Goal: Task Accomplishment & Management: Use online tool/utility

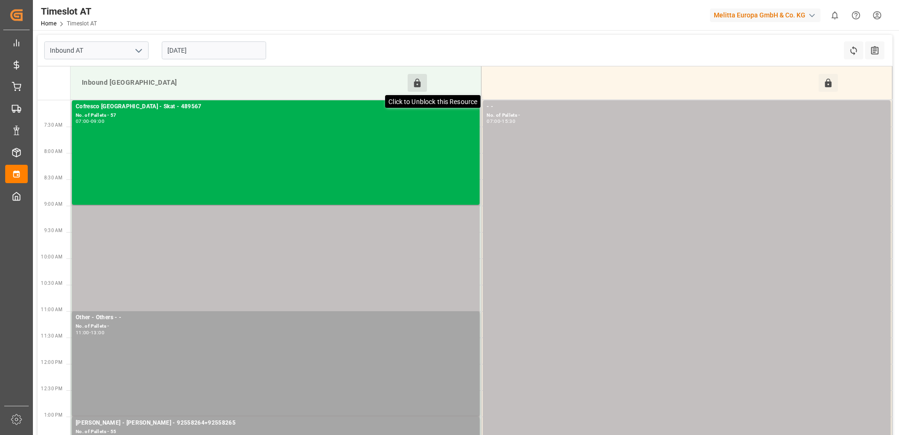
click at [421, 78] on icon at bounding box center [417, 83] width 10 height 10
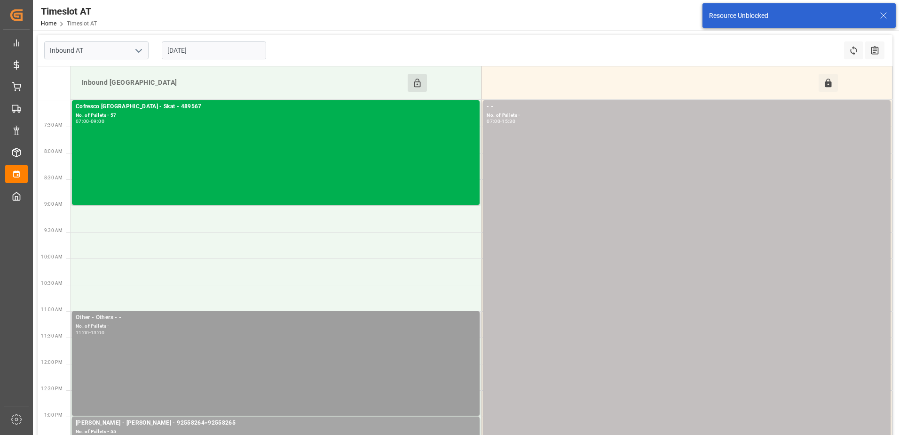
click at [253, 353] on div "Other - Others - - No. of Pallets - 11:00 - 13:00" at bounding box center [276, 363] width 400 height 101
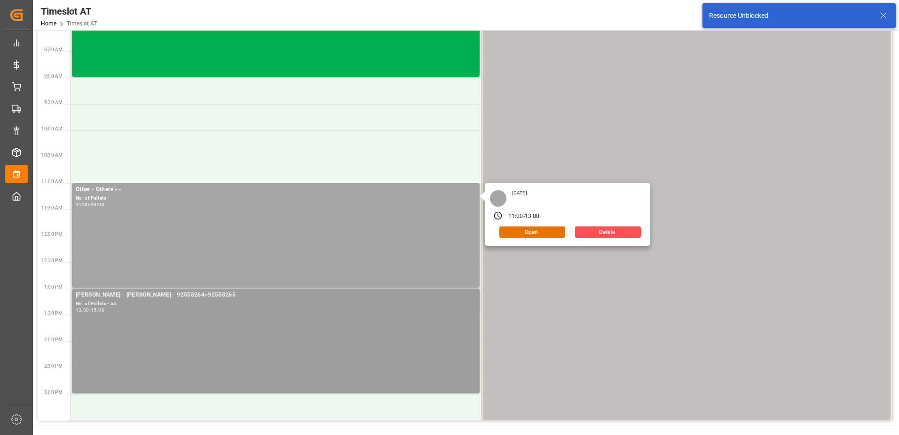
scroll to position [141, 0]
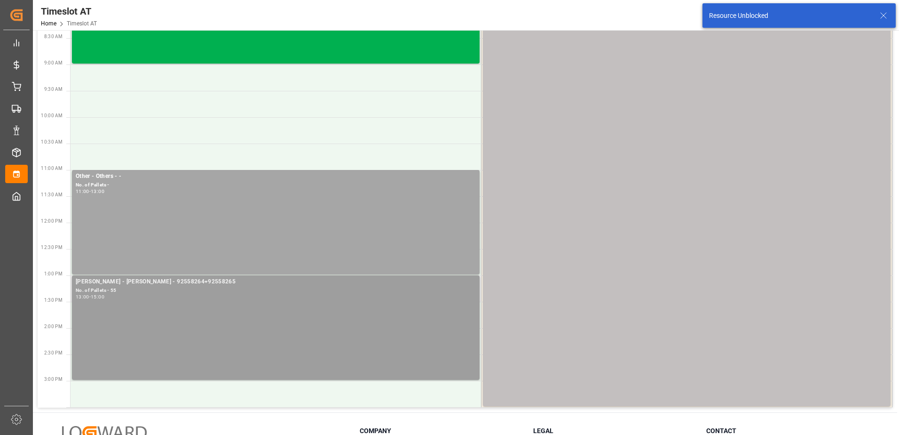
click at [283, 318] on div "[PERSON_NAME] - [PERSON_NAME] - 92558264+92558265 No. of Pallets - 55 13:00 - 1…" at bounding box center [276, 327] width 400 height 101
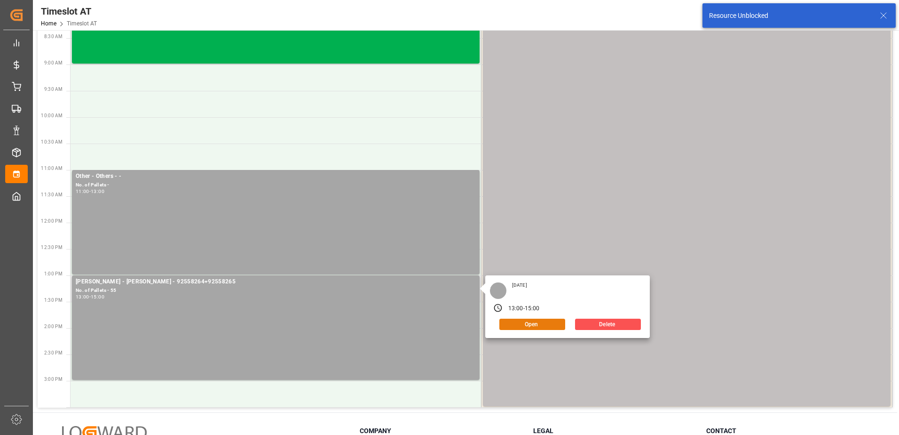
click at [536, 322] on button "Open" at bounding box center [532, 323] width 66 height 11
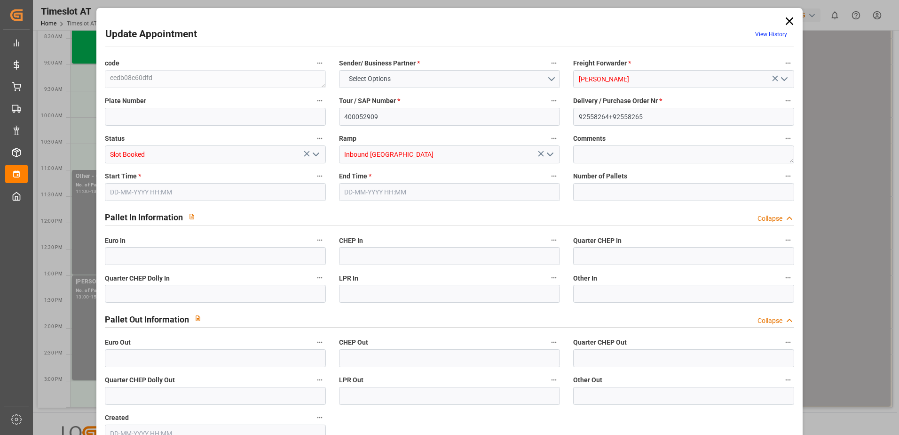
type input "55"
type input "[DATE] 13:00"
type input "[DATE] 15:00"
type input "[DATE] 11:14"
click at [786, 23] on icon at bounding box center [790, 21] width 8 height 8
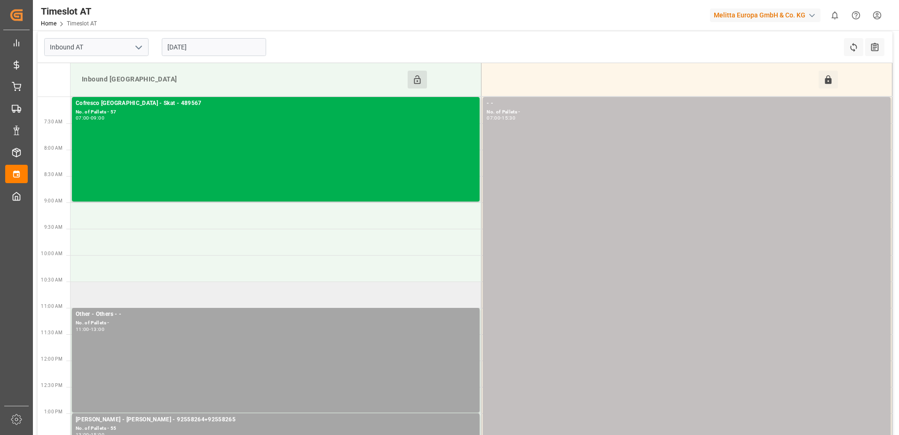
scroll to position [0, 0]
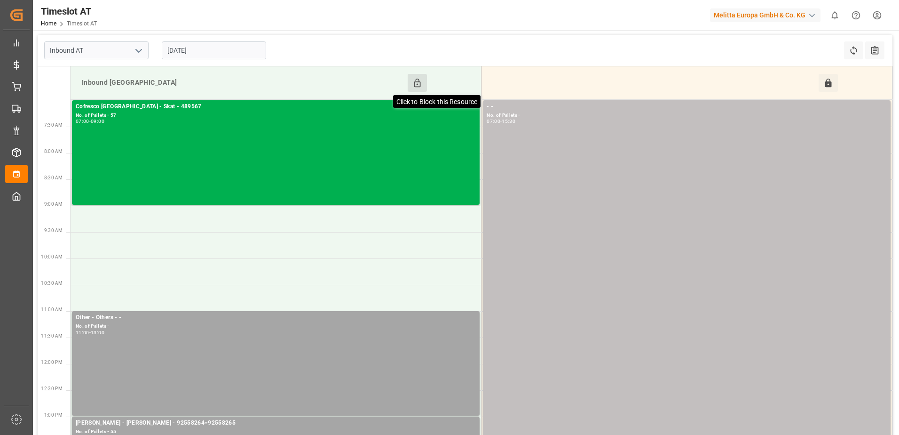
click at [419, 87] on icon at bounding box center [417, 83] width 7 height 8
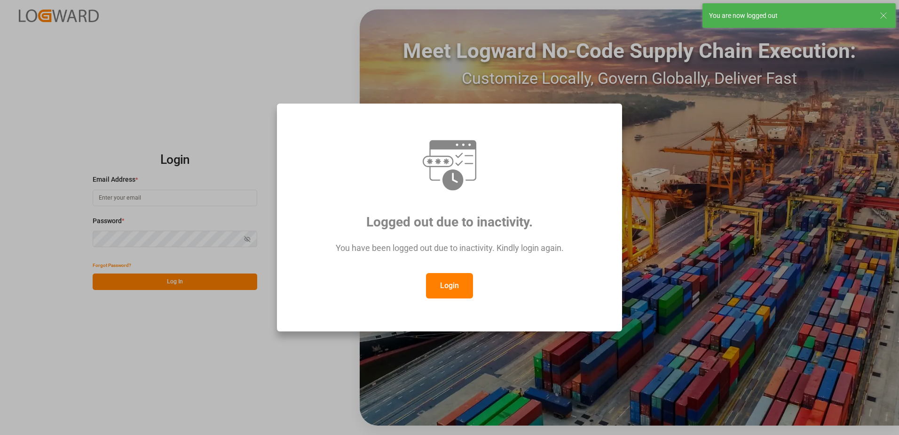
type input "[PERSON_NAME][EMAIL_ADDRESS][PERSON_NAME][DOMAIN_NAME]"
